Goal: Download file/media

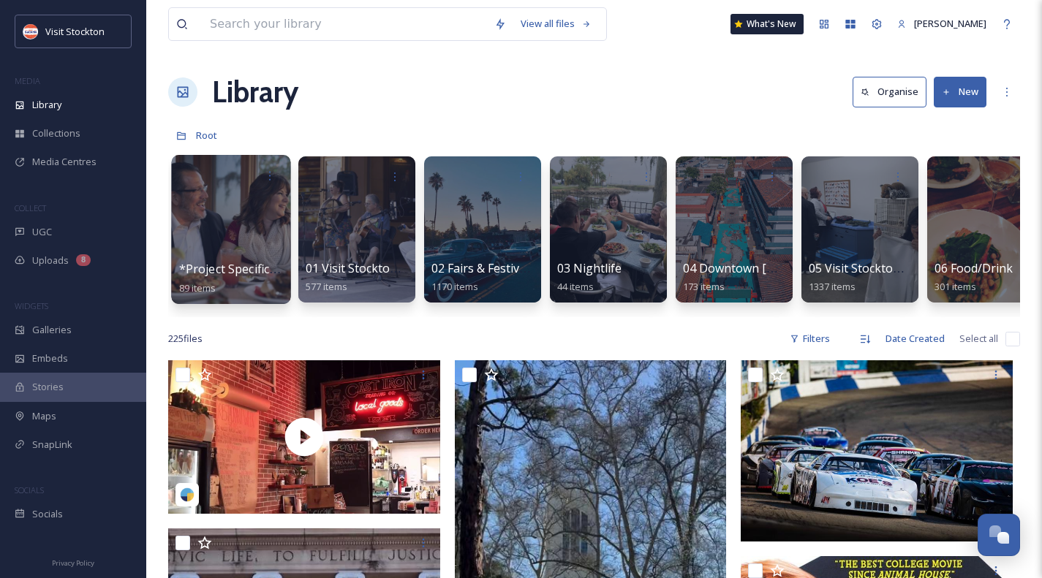
click at [255, 227] on div at bounding box center [230, 229] width 119 height 149
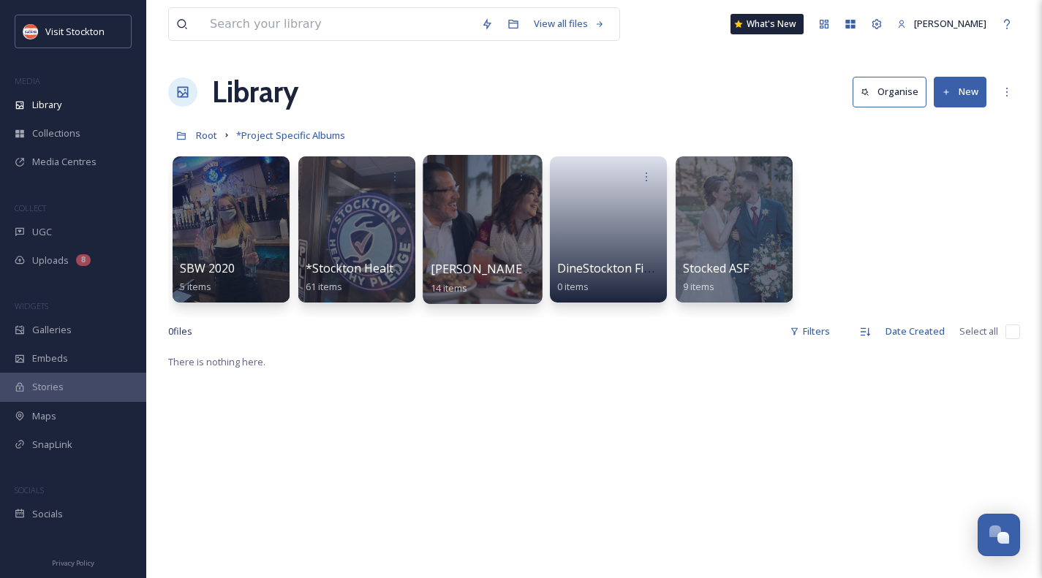
click at [486, 230] on div at bounding box center [482, 229] width 119 height 149
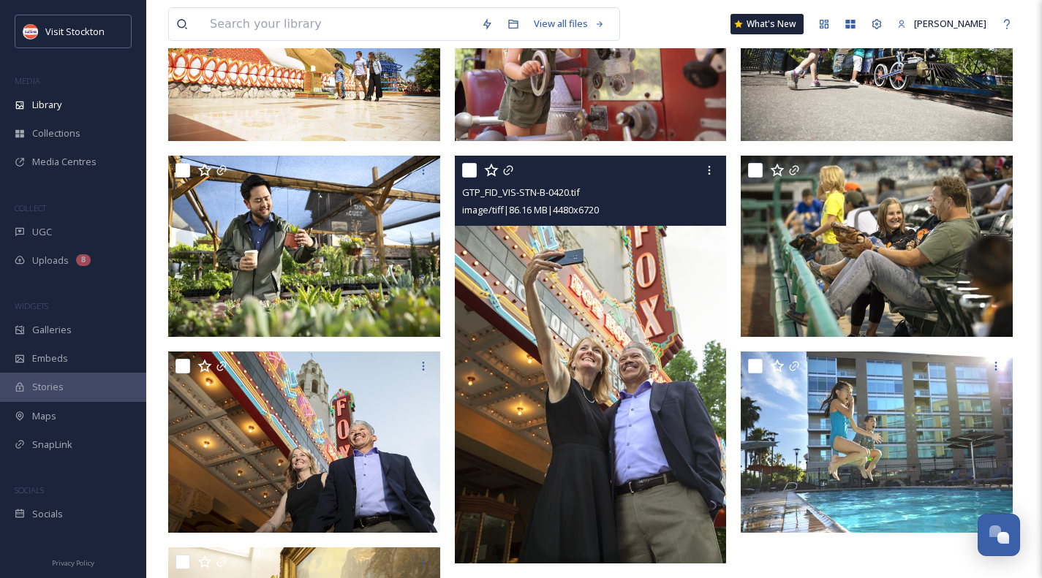
scroll to position [41, 0]
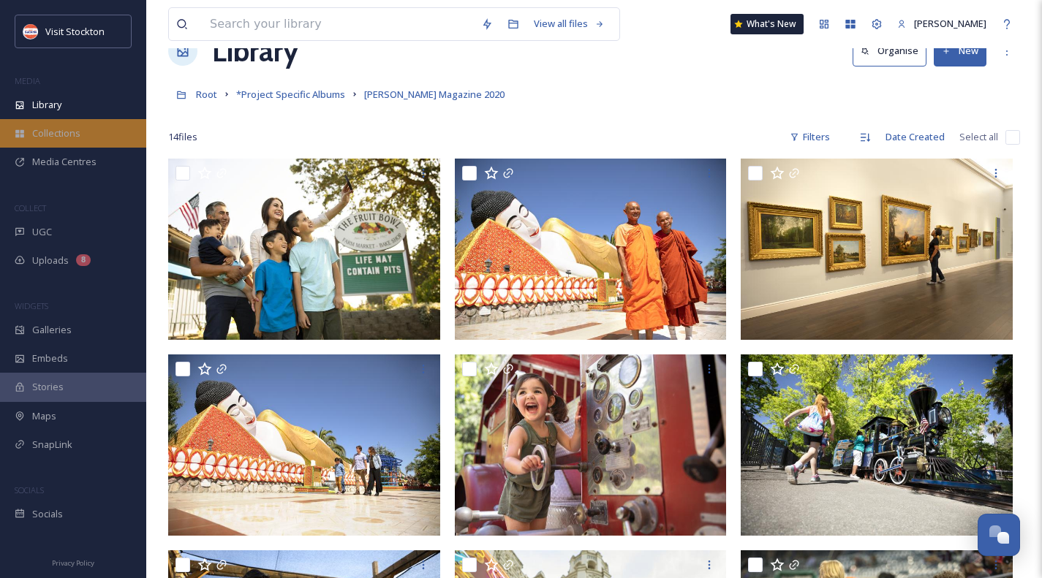
click at [46, 135] on span "Collections" at bounding box center [56, 134] width 48 height 14
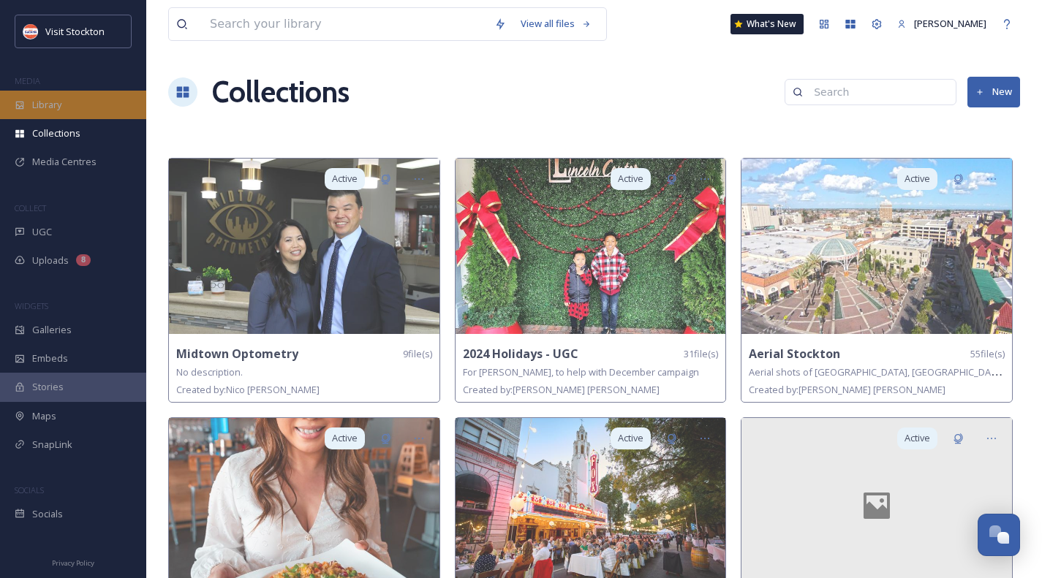
click at [67, 113] on div "Library" at bounding box center [73, 105] width 146 height 29
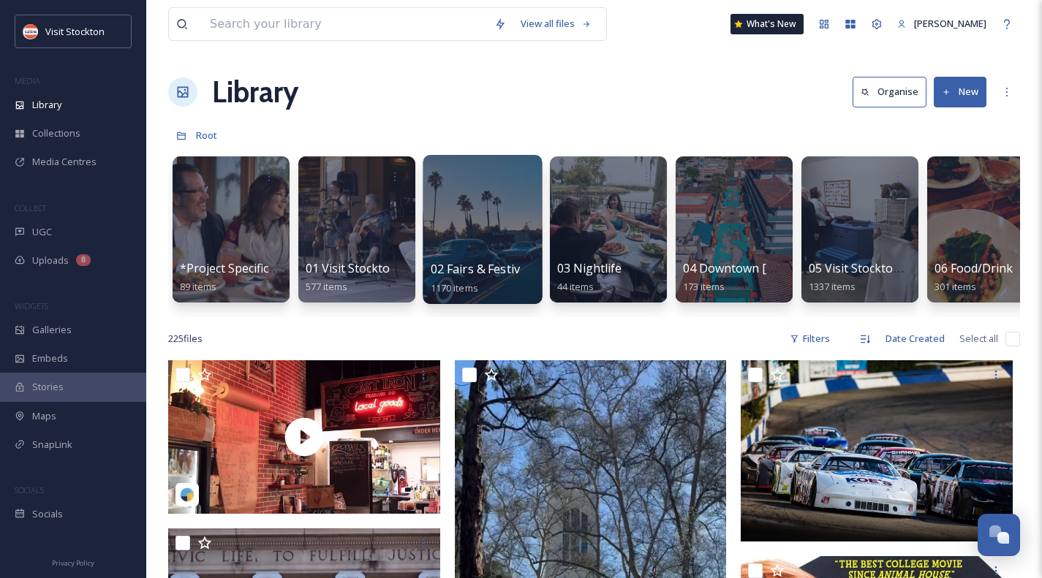
click at [489, 219] on div at bounding box center [482, 229] width 119 height 149
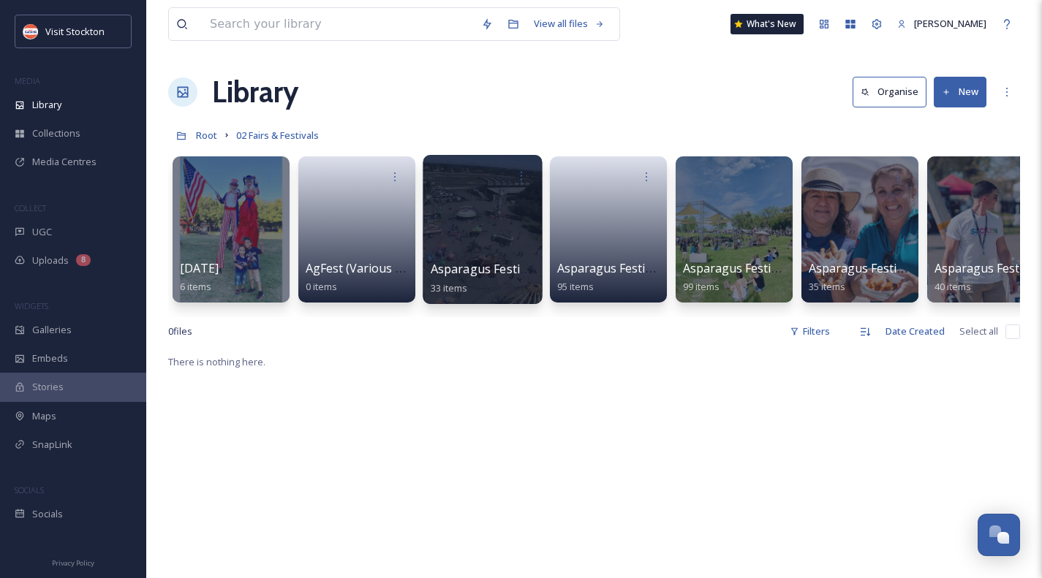
click at [473, 206] on div at bounding box center [482, 229] width 119 height 149
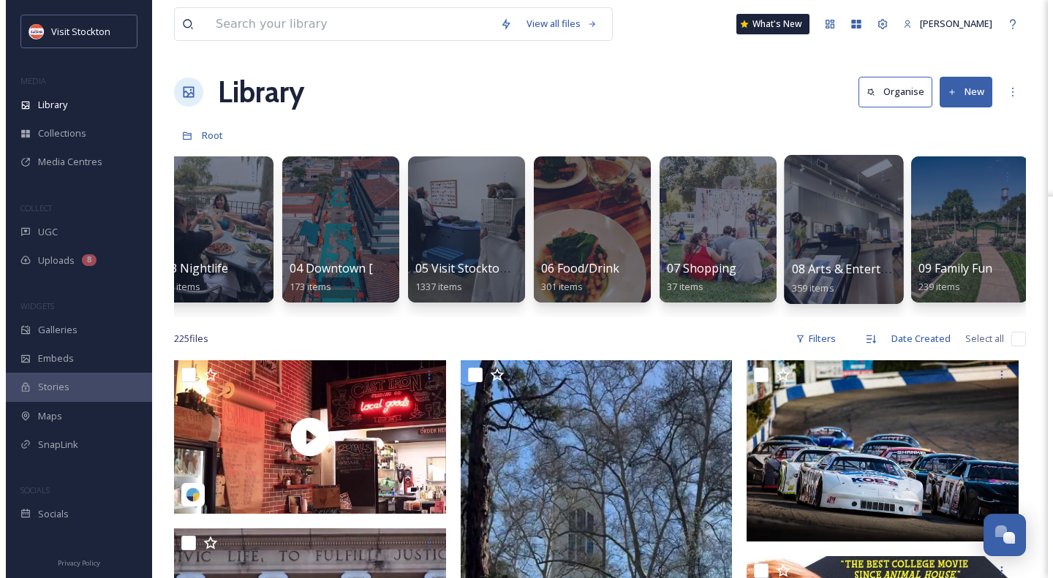
scroll to position [0, 421]
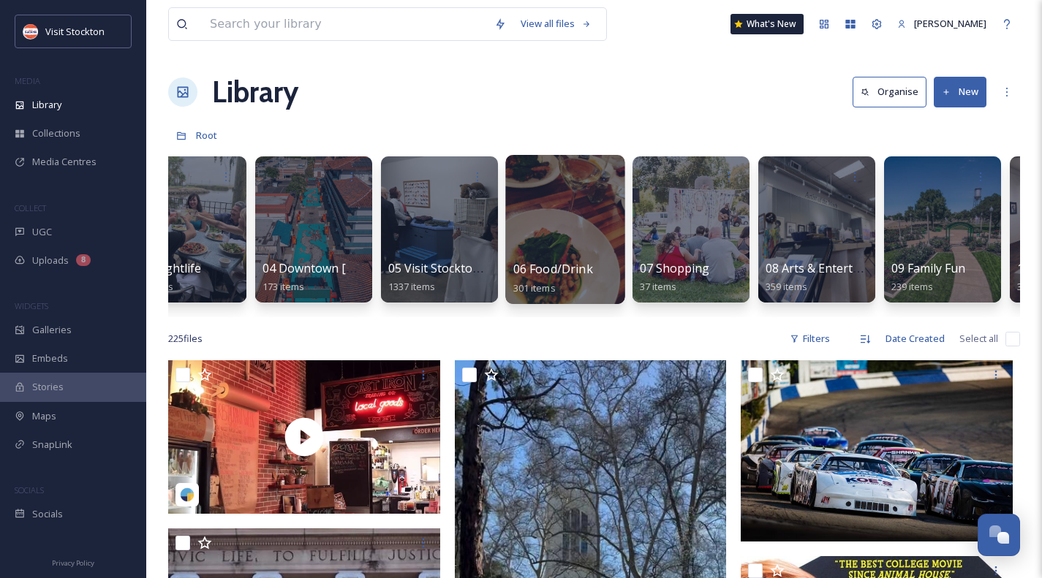
click at [551, 223] on div at bounding box center [564, 229] width 119 height 149
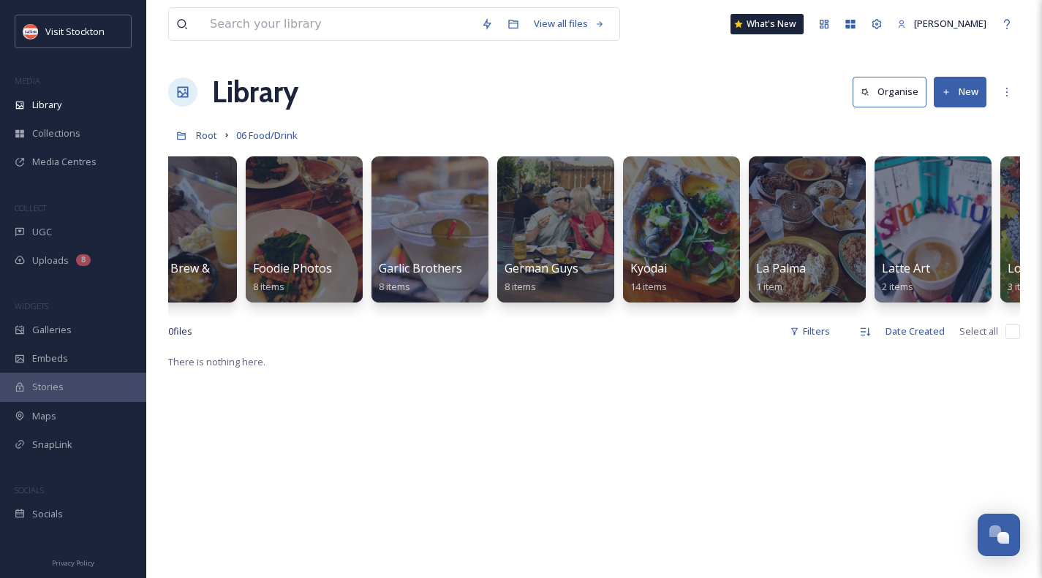
scroll to position [0, 1969]
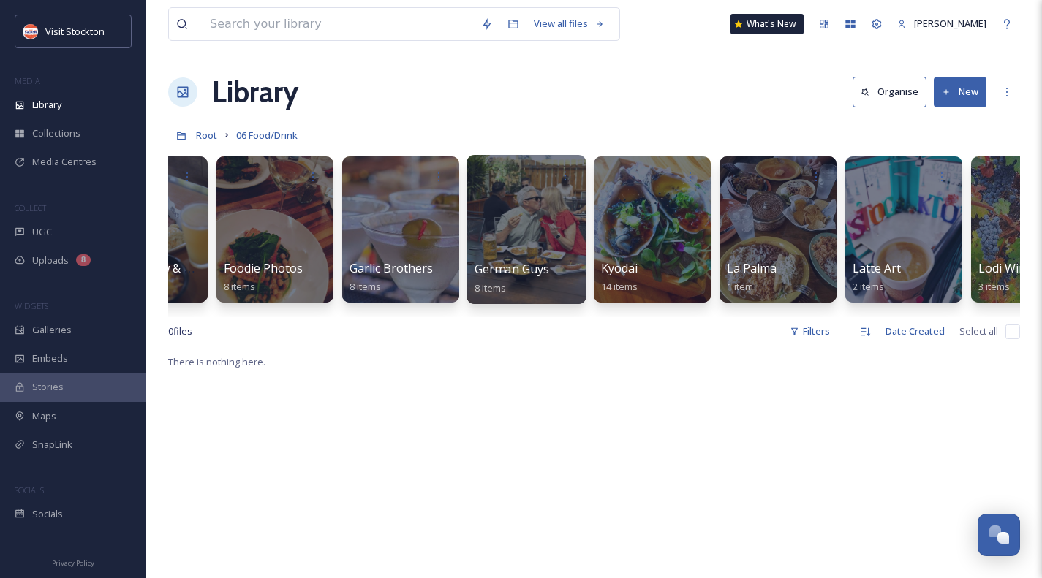
click at [527, 204] on div at bounding box center [526, 229] width 119 height 149
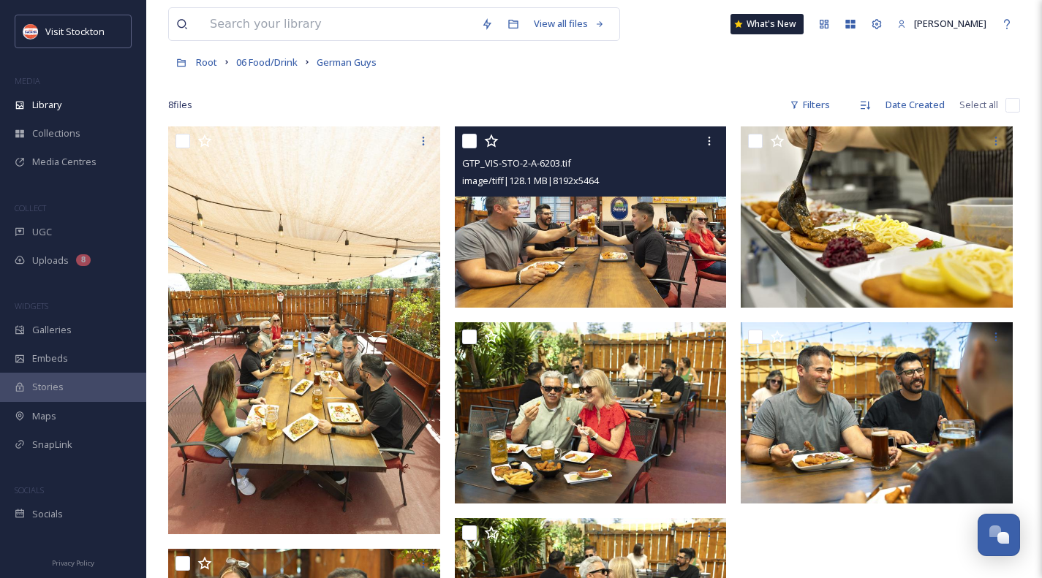
scroll to position [219, 0]
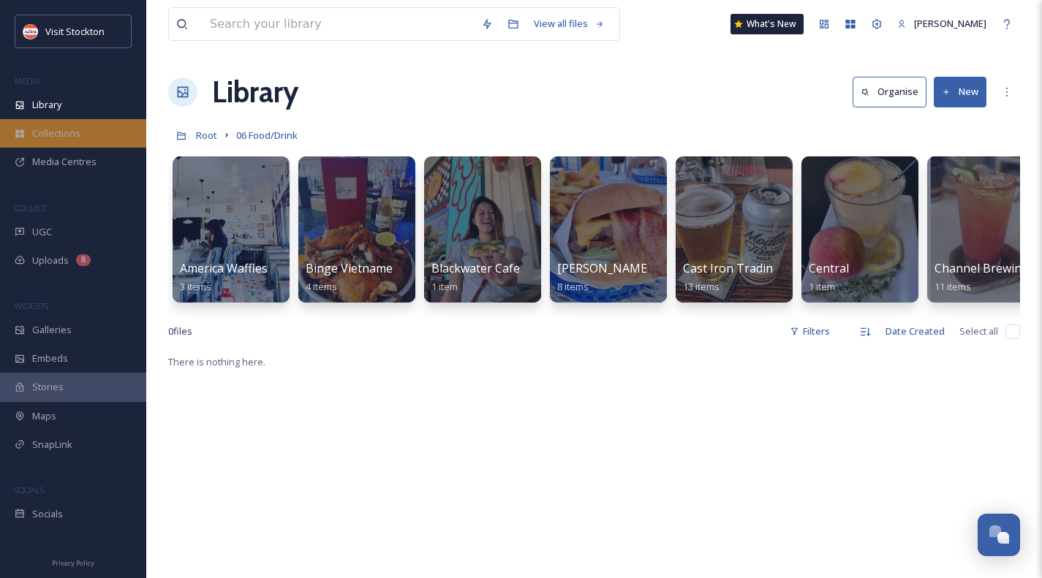
click at [53, 131] on span "Collections" at bounding box center [56, 134] width 48 height 14
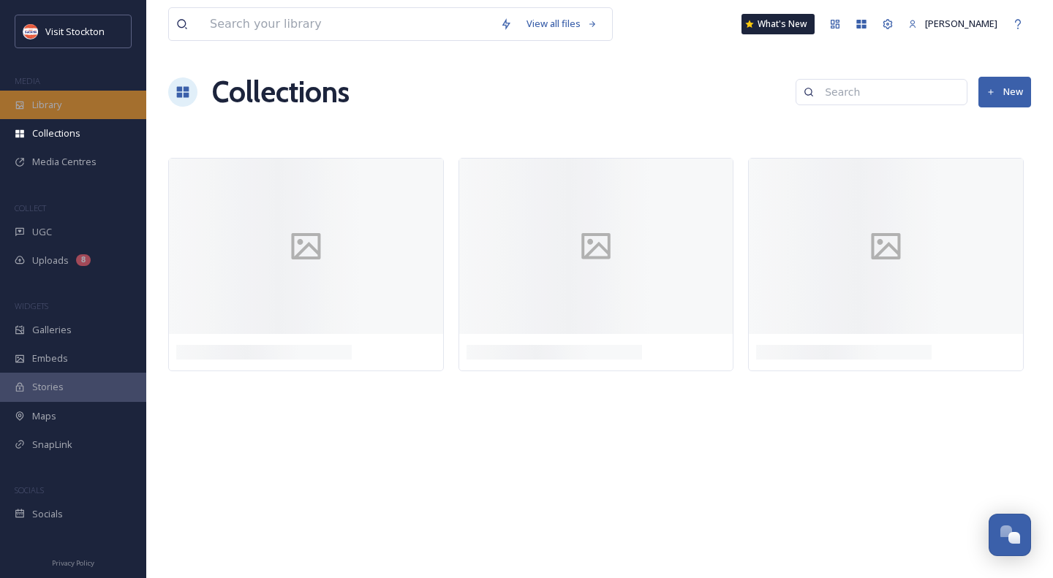
click at [55, 105] on span "Library" at bounding box center [46, 105] width 29 height 14
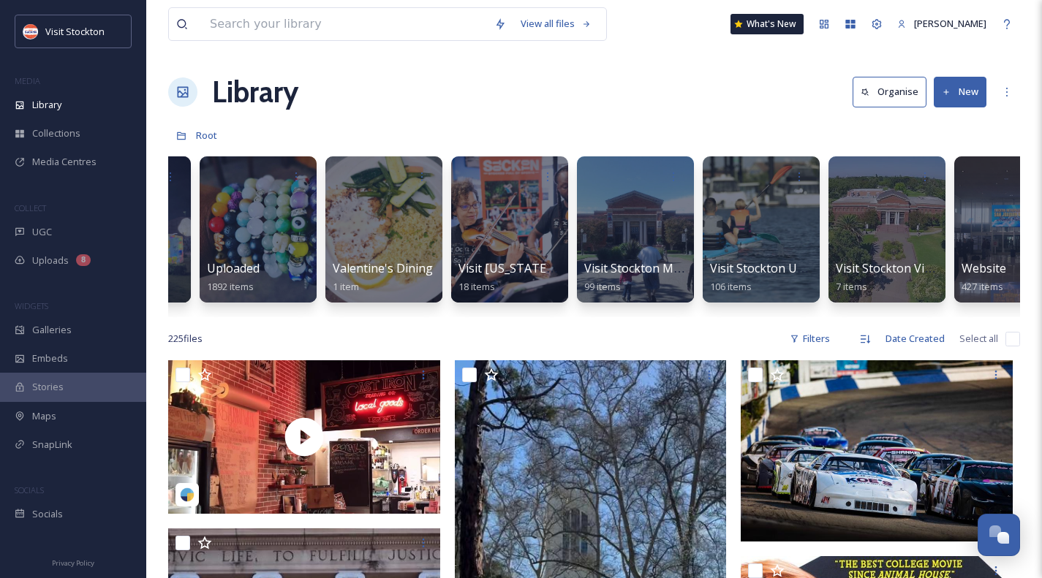
scroll to position [0, 6067]
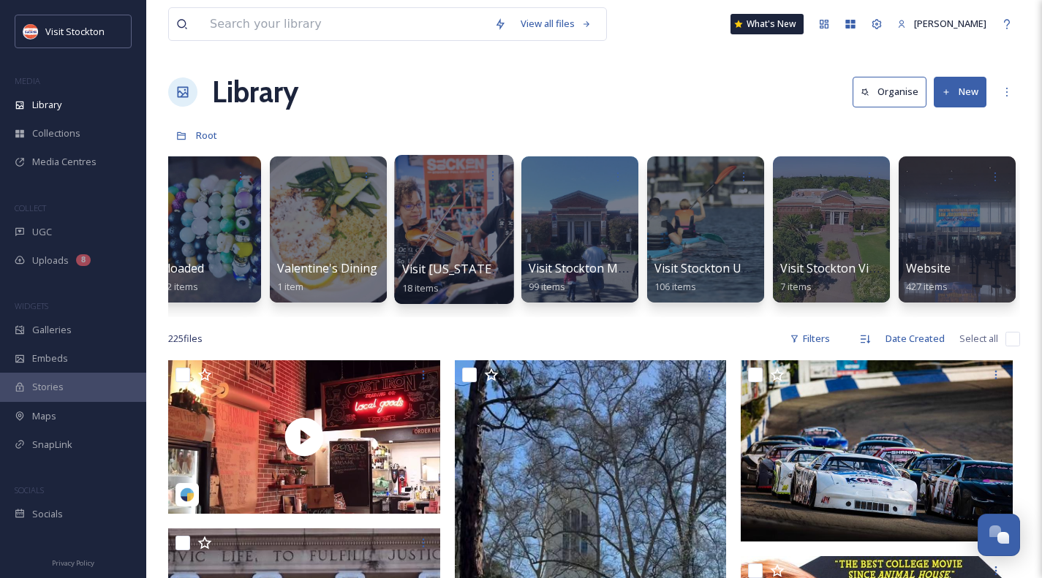
click at [462, 225] on div at bounding box center [453, 229] width 119 height 149
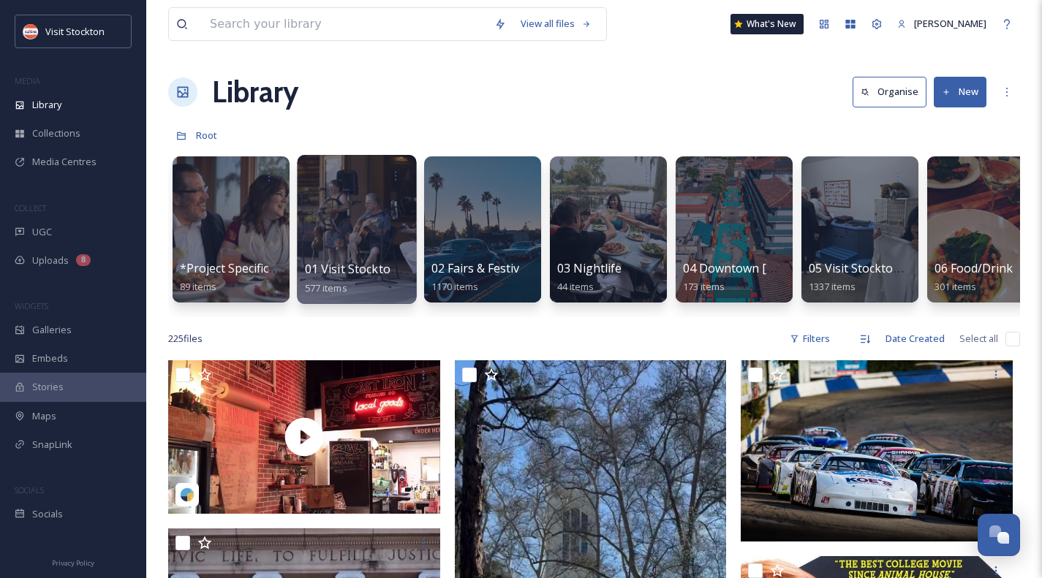
click at [358, 213] on div at bounding box center [356, 229] width 119 height 149
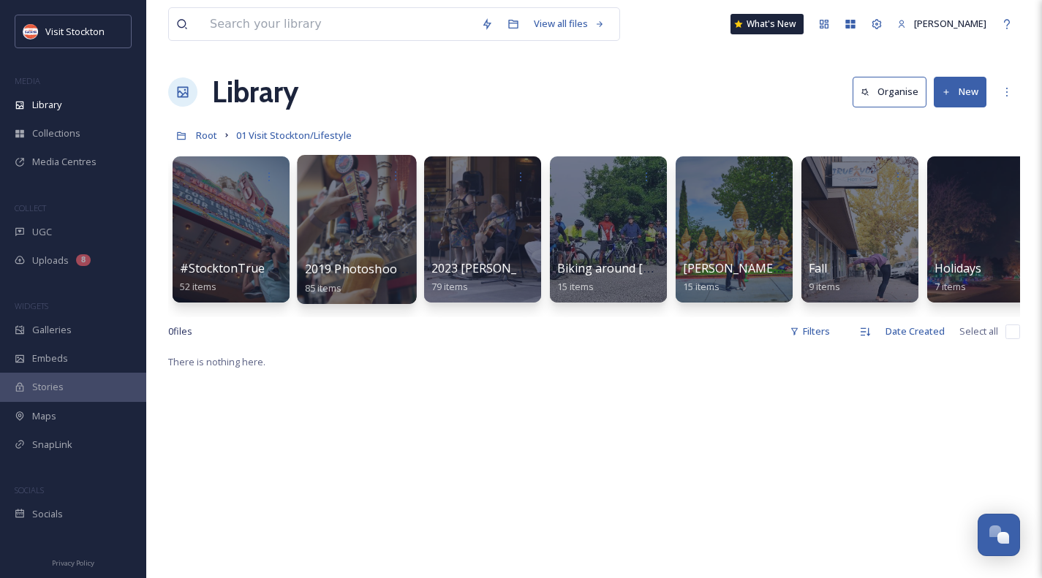
click at [362, 211] on div at bounding box center [356, 229] width 119 height 149
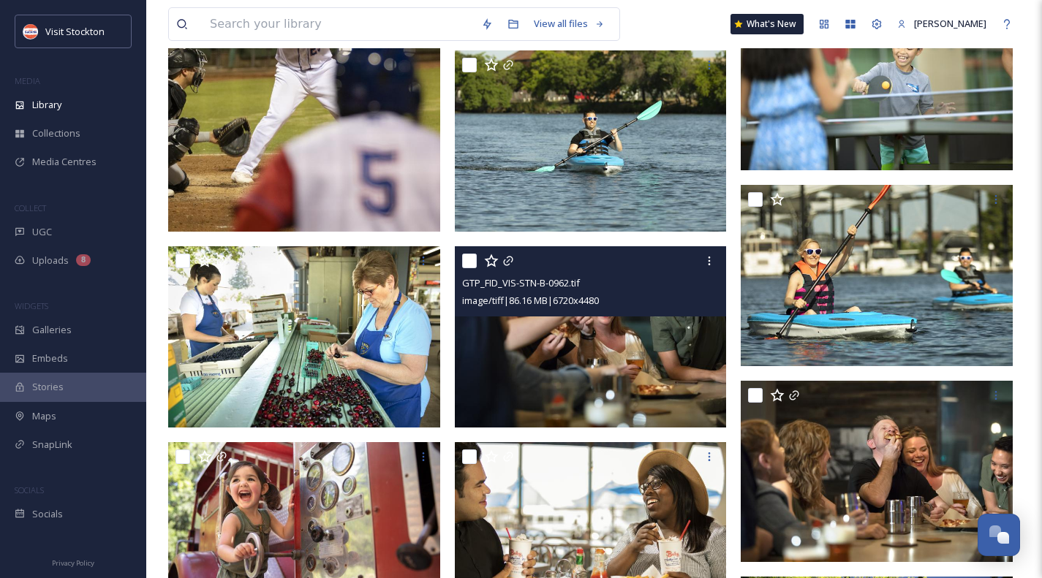
scroll to position [2121, 0]
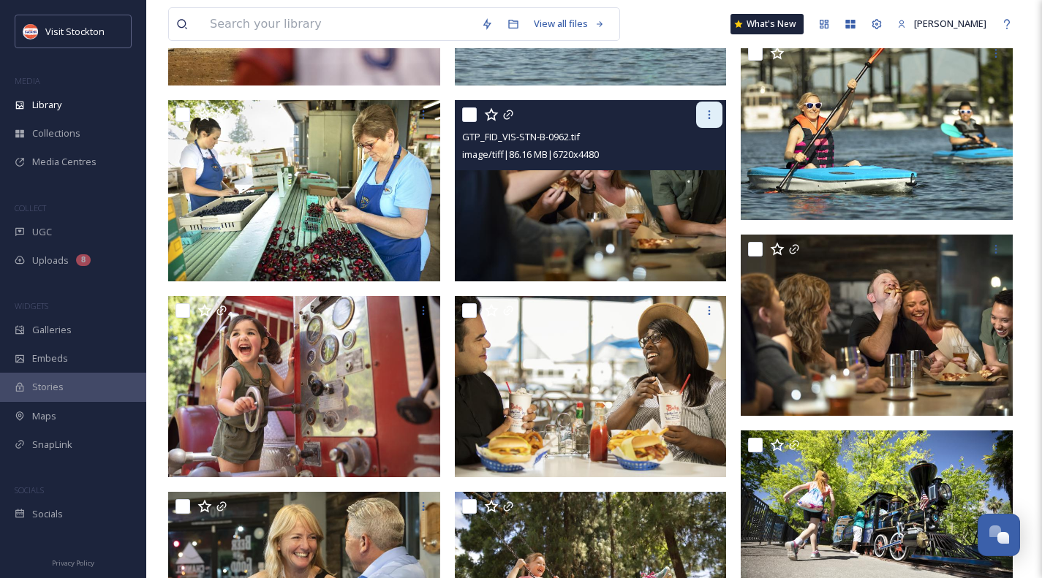
click at [708, 113] on icon at bounding box center [710, 115] width 12 height 12
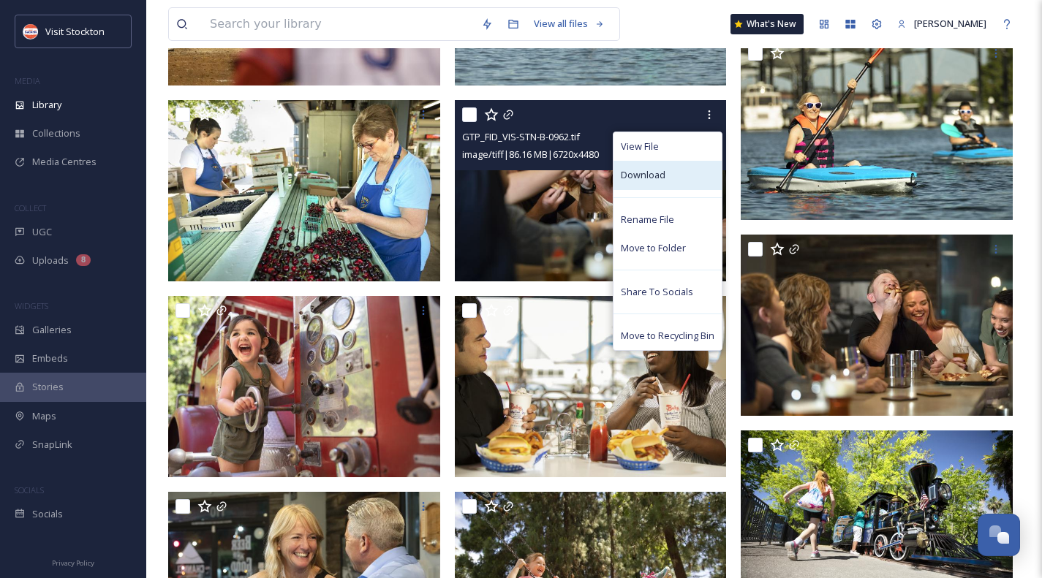
click at [647, 181] on span "Download" at bounding box center [643, 175] width 45 height 14
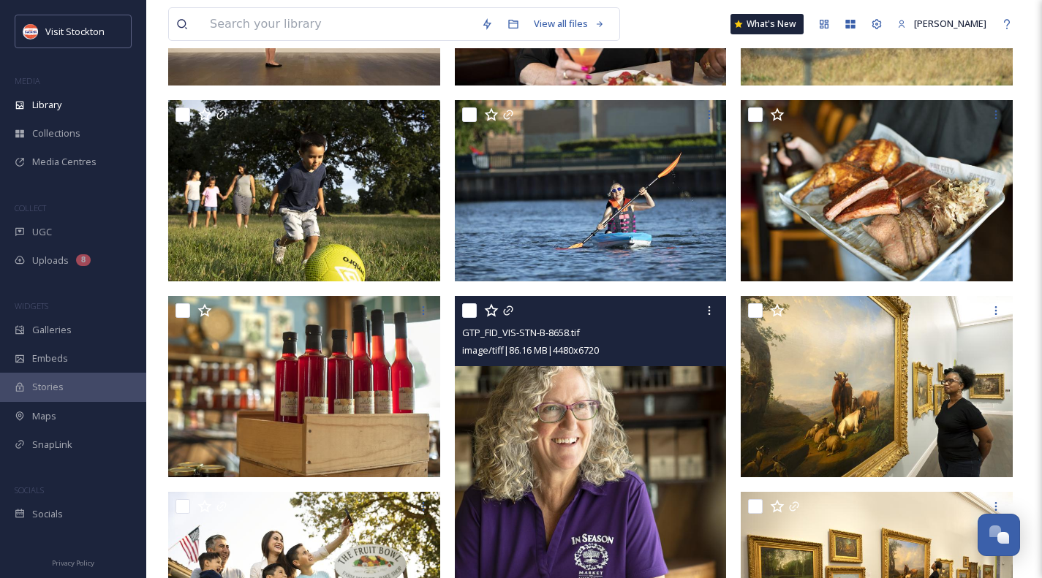
scroll to position [0, 0]
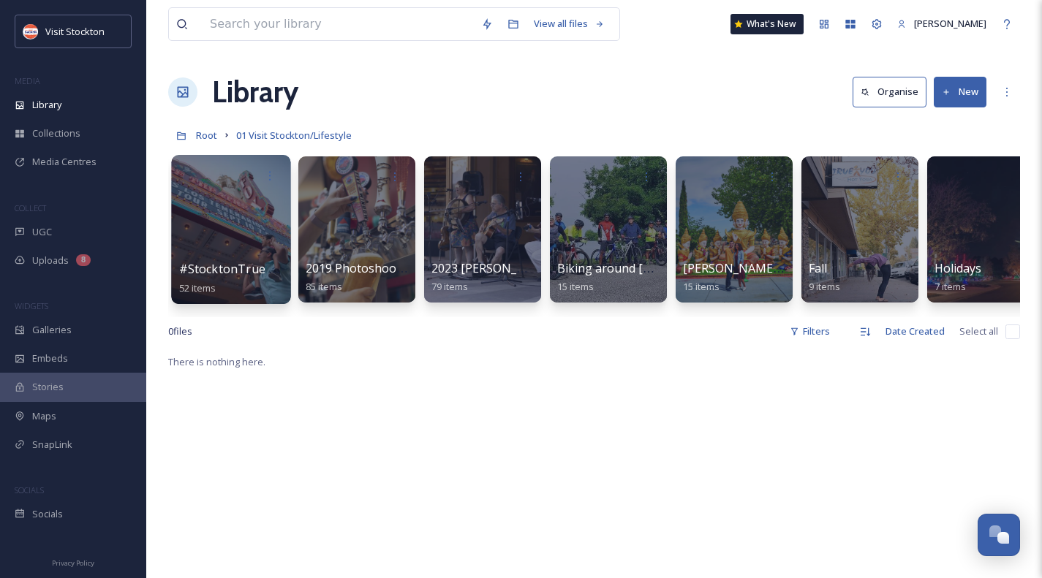
click at [252, 230] on div at bounding box center [230, 229] width 119 height 149
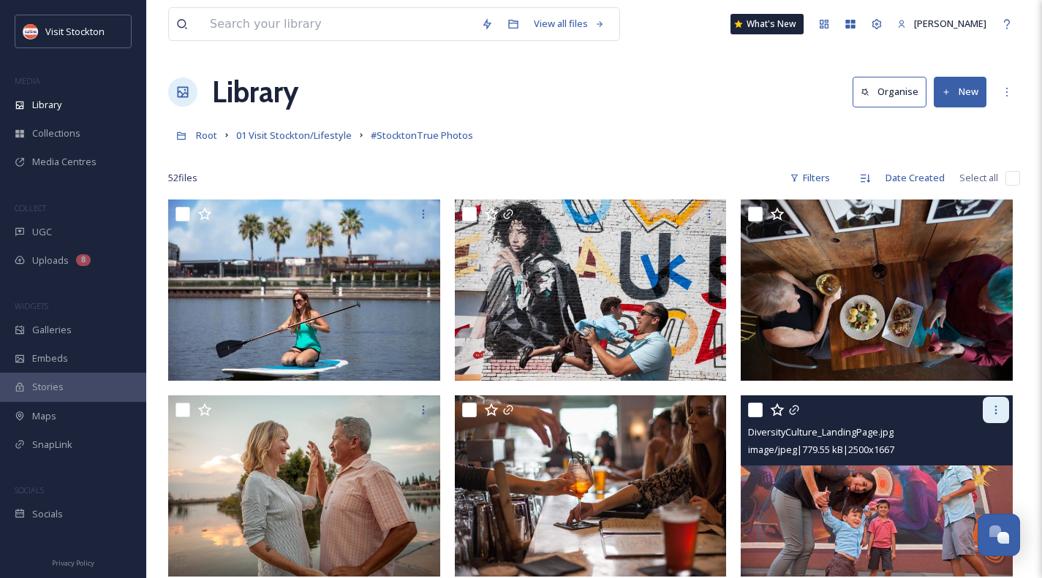
click at [1003, 412] on div at bounding box center [996, 410] width 26 height 26
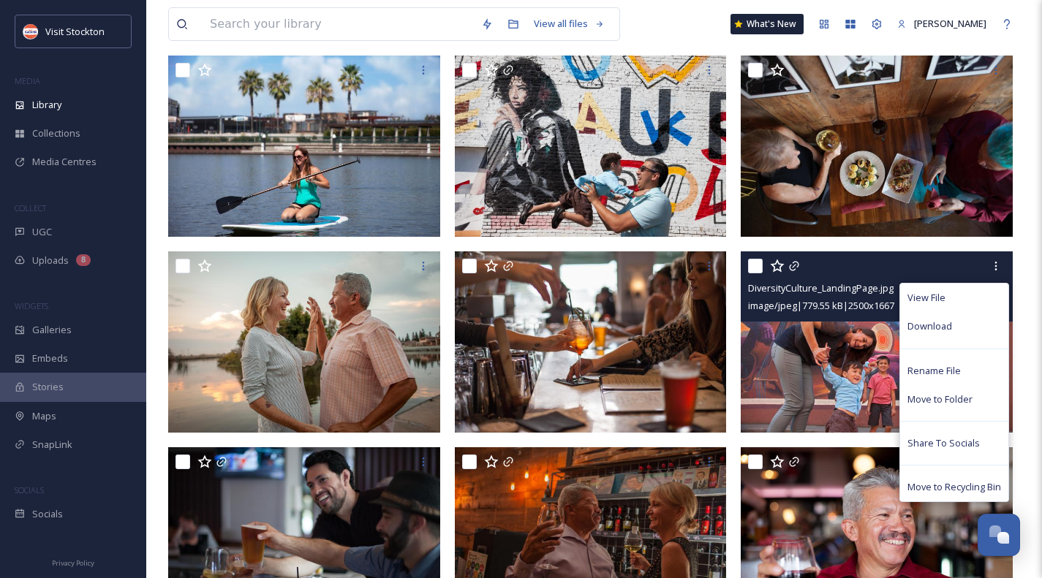
scroll to position [146, 0]
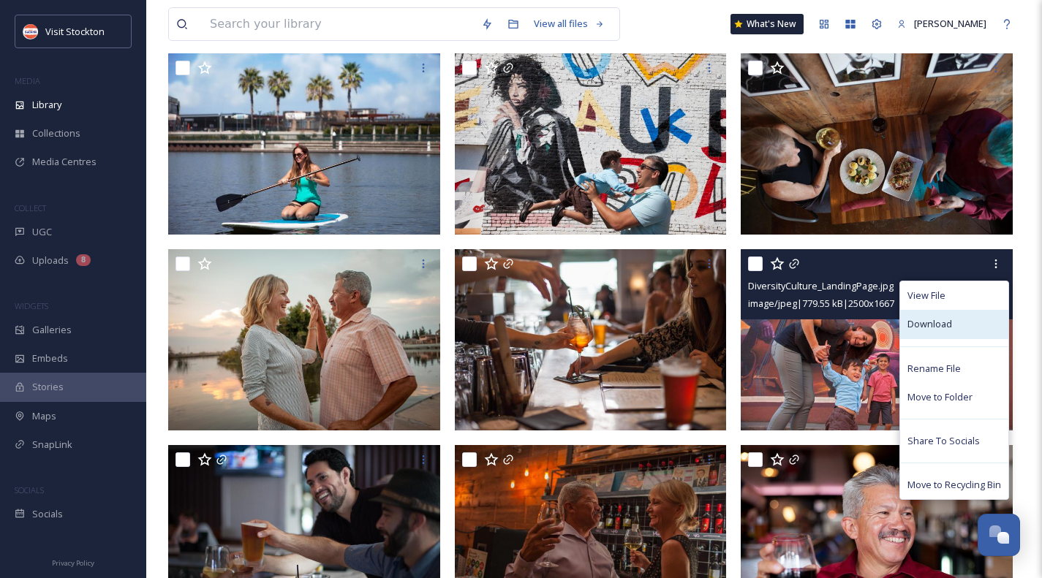
click at [937, 317] on span "Download" at bounding box center [930, 324] width 45 height 14
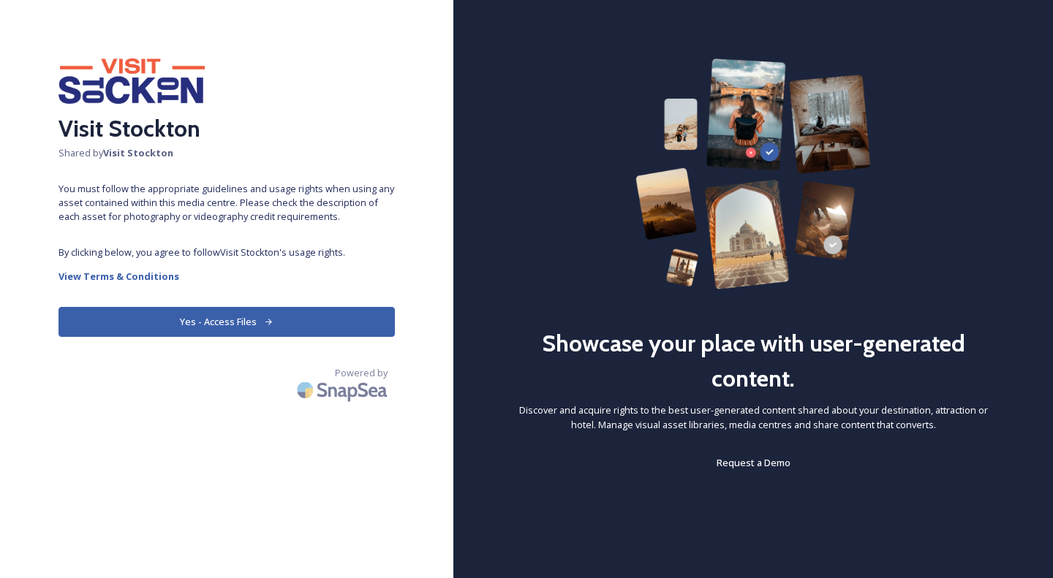
click at [325, 318] on button "Yes - Access Files" at bounding box center [227, 322] width 336 height 30
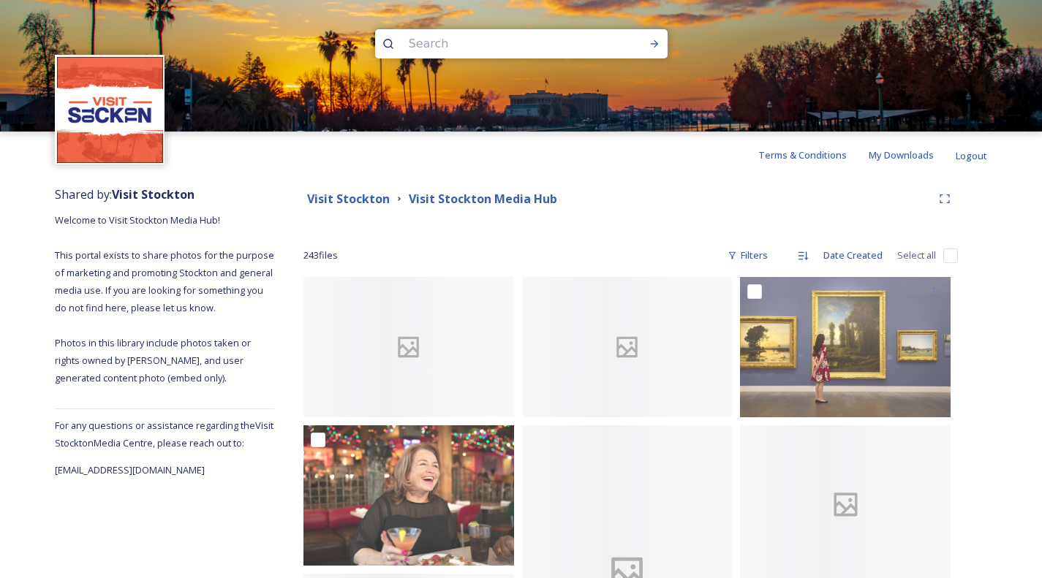
click at [452, 40] on input at bounding box center [502, 44] width 200 height 32
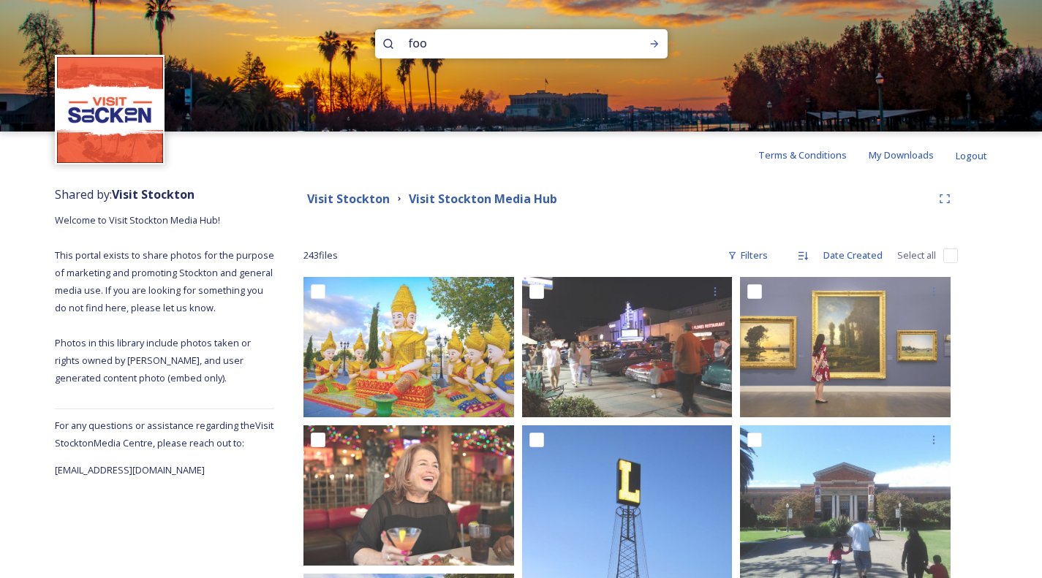
type input "food"
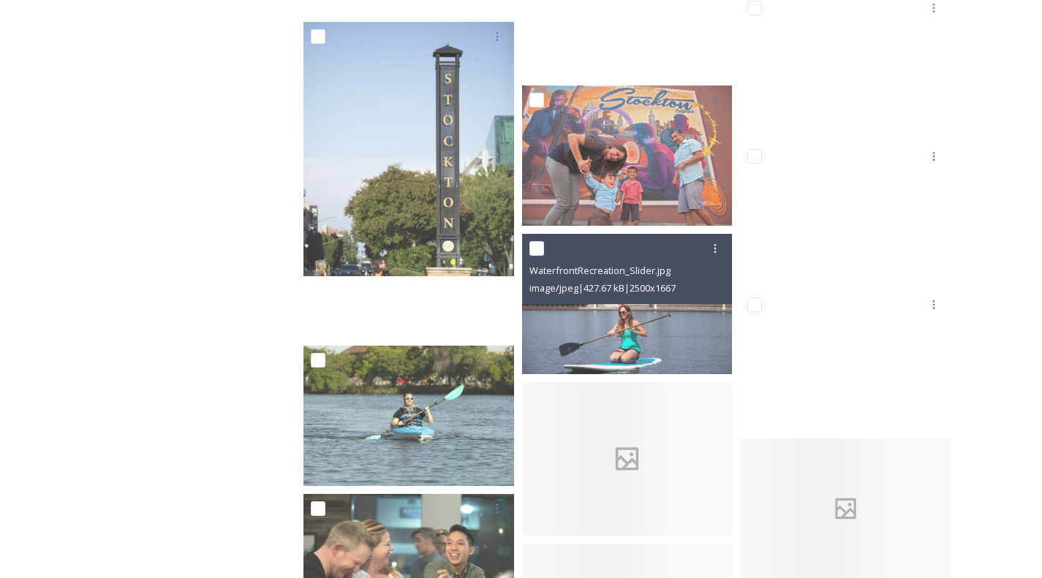
scroll to position [9581, 0]
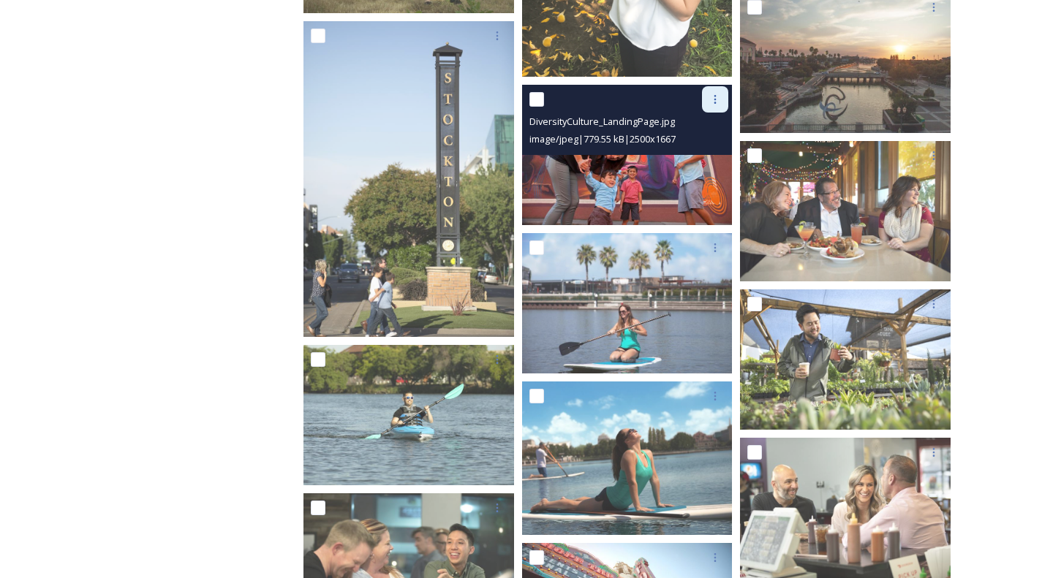
click at [717, 101] on icon at bounding box center [715, 100] width 12 height 12
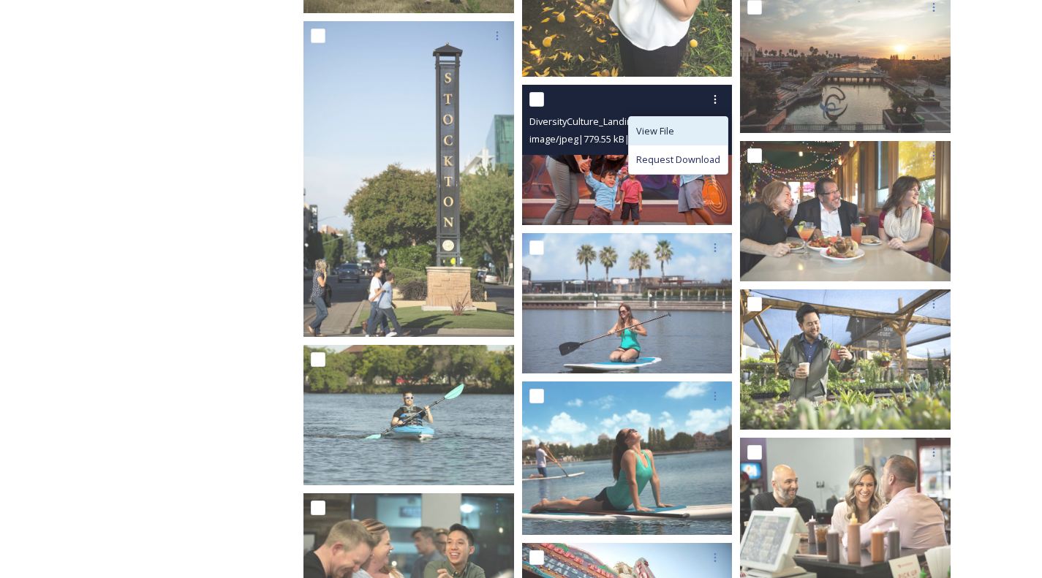
click at [674, 128] on span "View File" at bounding box center [655, 131] width 38 height 14
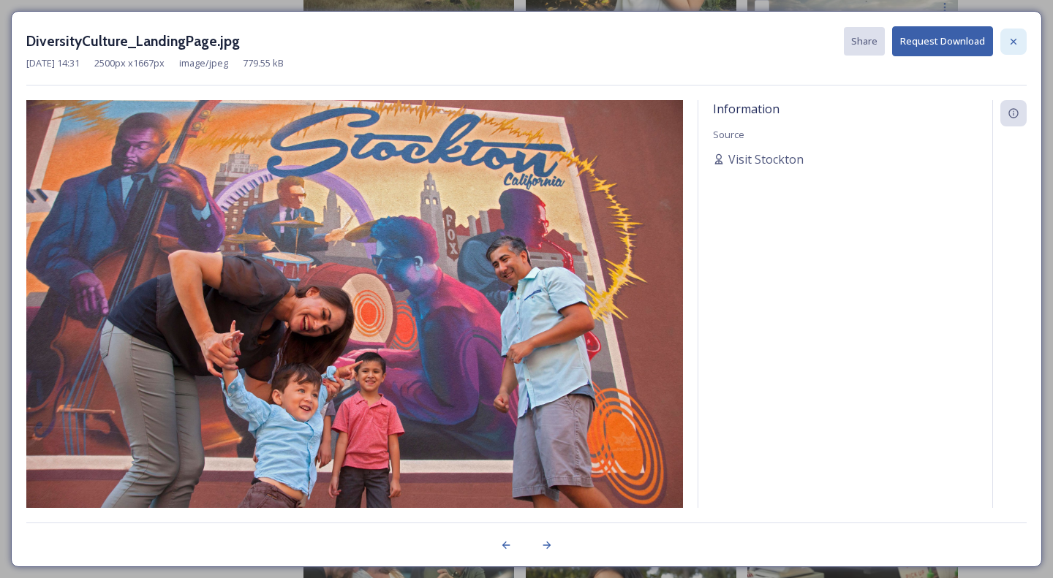
click at [1016, 42] on icon at bounding box center [1014, 42] width 12 height 12
